Goal: Task Accomplishment & Management: Manage account settings

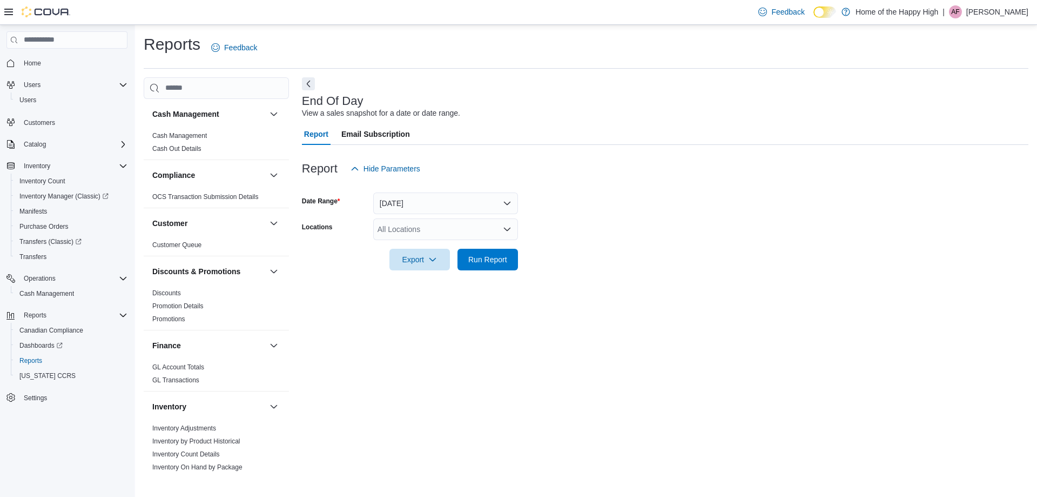
click at [993, 14] on p "[PERSON_NAME]" at bounding box center [998, 11] width 62 height 13
click at [950, 104] on span "Sign Out" at bounding box center [958, 105] width 29 height 11
